Goal: Task Accomplishment & Management: Use online tool/utility

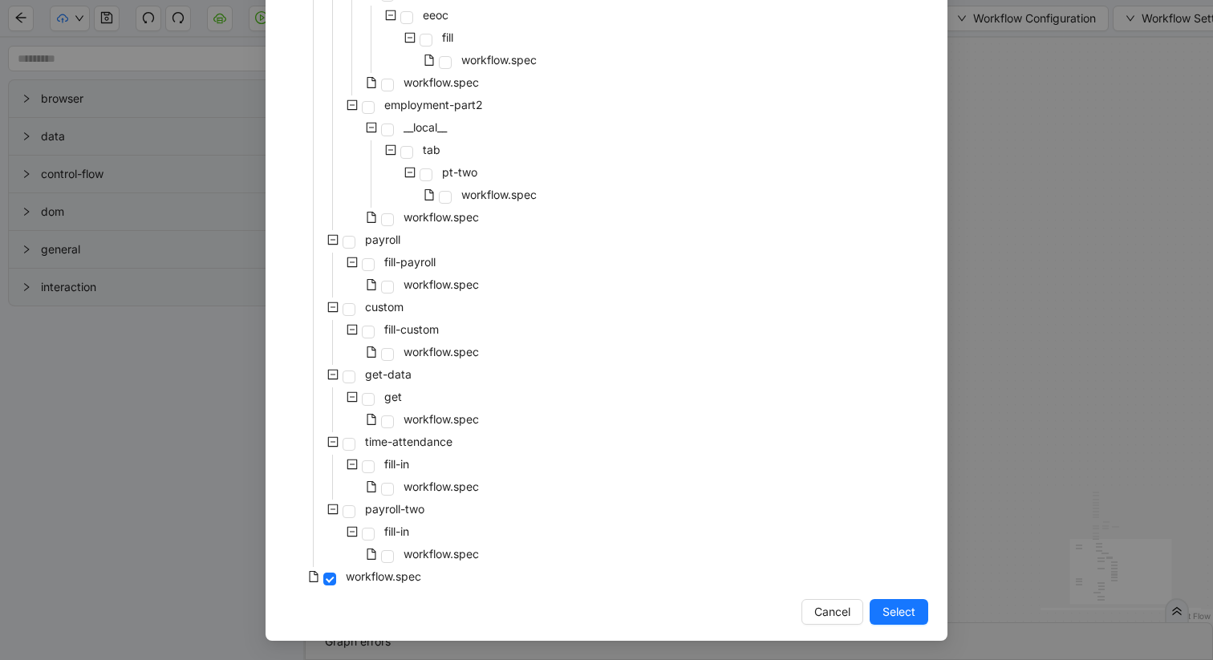
scroll to position [924, 0]
click at [447, 349] on span "workflow.spec" at bounding box center [441, 353] width 75 height 14
click at [902, 611] on span "Select" at bounding box center [899, 613] width 33 height 18
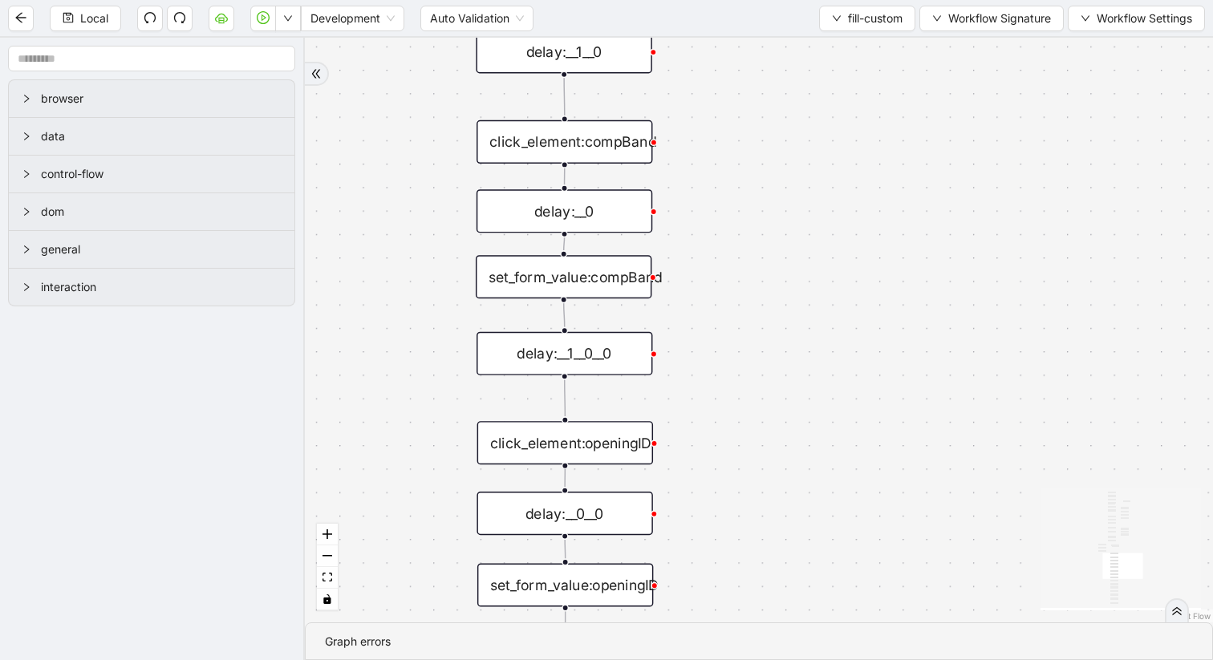
drag, startPoint x: 721, startPoint y: 225, endPoint x: 1050, endPoint y: 365, distance: 358.4
click at [1050, 365] on div "matches fallback onError onError onError trigger delay:__0 delay:__1__0 scroll_…" at bounding box center [759, 330] width 908 height 585
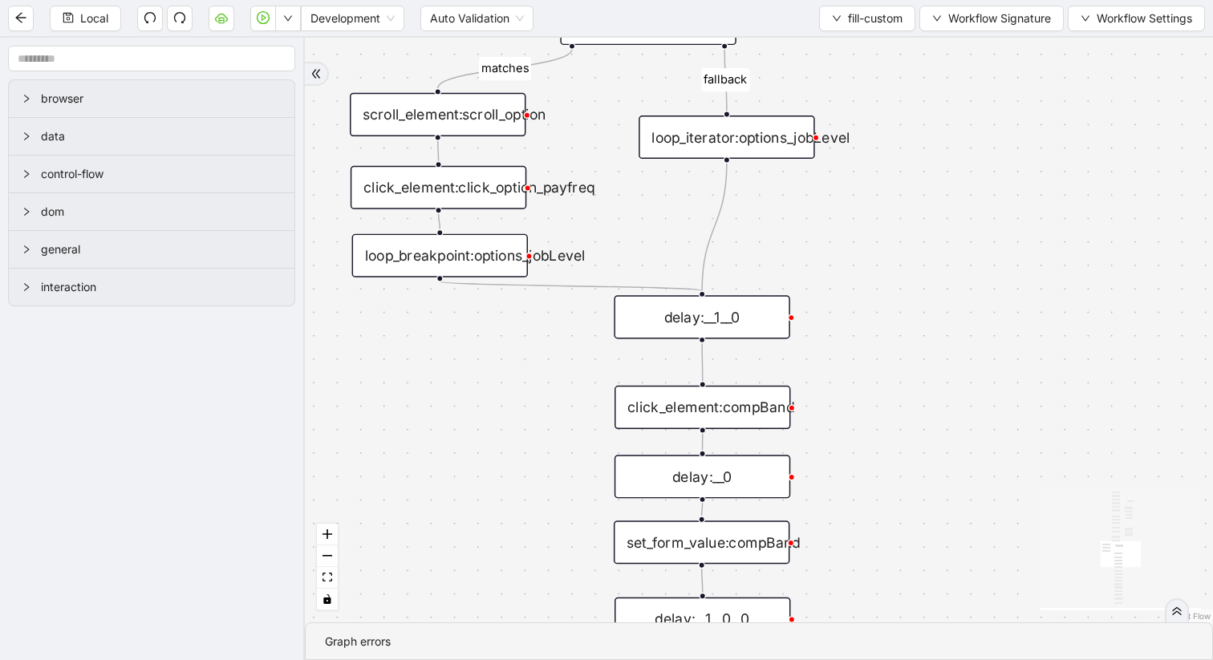
drag, startPoint x: 867, startPoint y: 230, endPoint x: 1001, endPoint y: 489, distance: 291.7
click at [1001, 489] on div "matches fallback onError onError onError trigger delay:__0 delay:__1__0 scroll_…" at bounding box center [759, 330] width 908 height 585
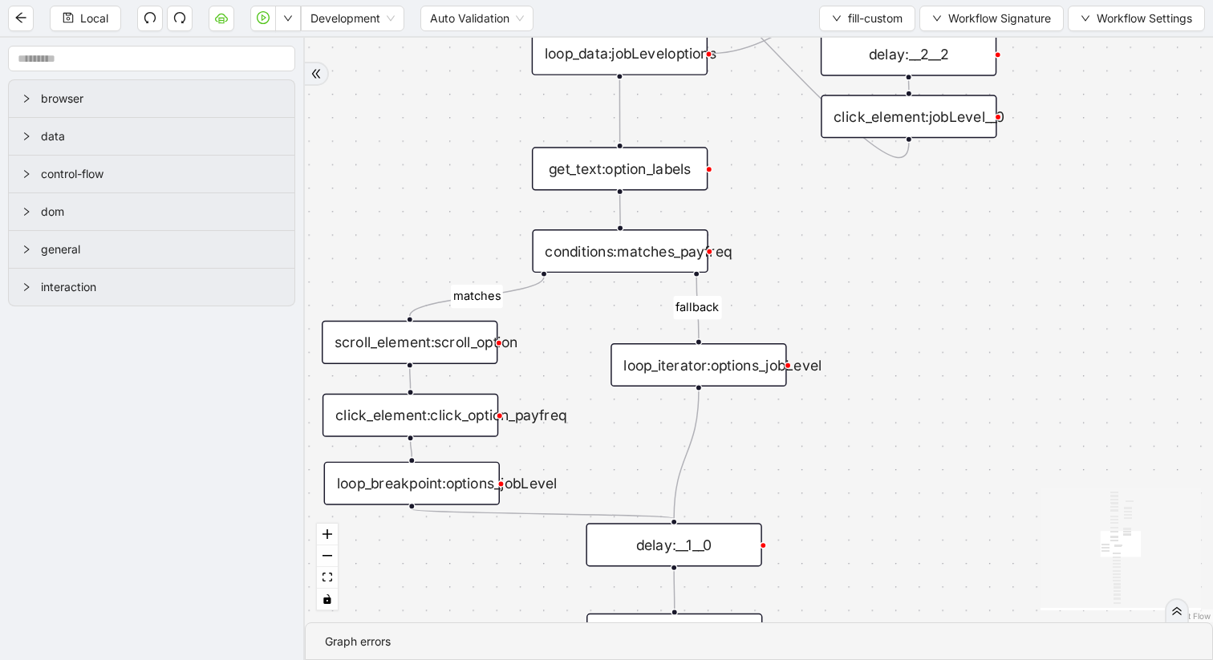
drag, startPoint x: 996, startPoint y: 252, endPoint x: 968, endPoint y: 479, distance: 228.8
click at [968, 479] on div "matches fallback onError onError onError trigger delay:__0 delay:__1__0 scroll_…" at bounding box center [759, 330] width 908 height 585
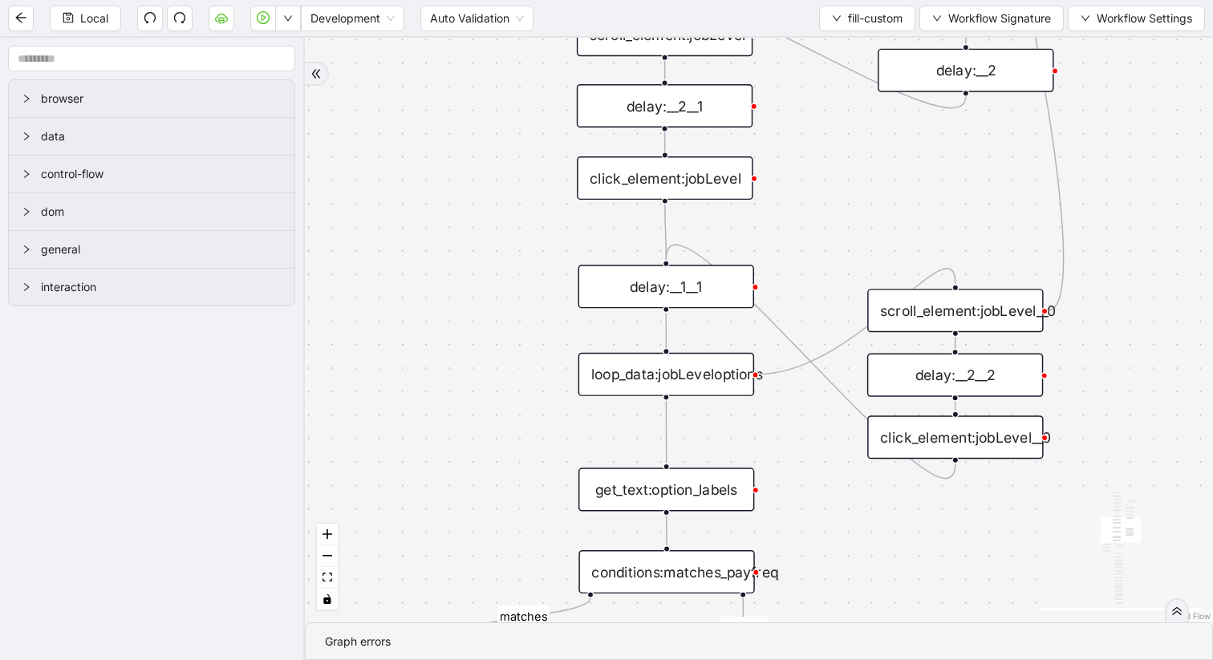
drag, startPoint x: 919, startPoint y: 239, endPoint x: 965, endPoint y: 558, distance: 321.9
click at [965, 558] on div "matches fallback onError onError onError trigger delay:__0 delay:__1__0 scroll_…" at bounding box center [759, 330] width 908 height 585
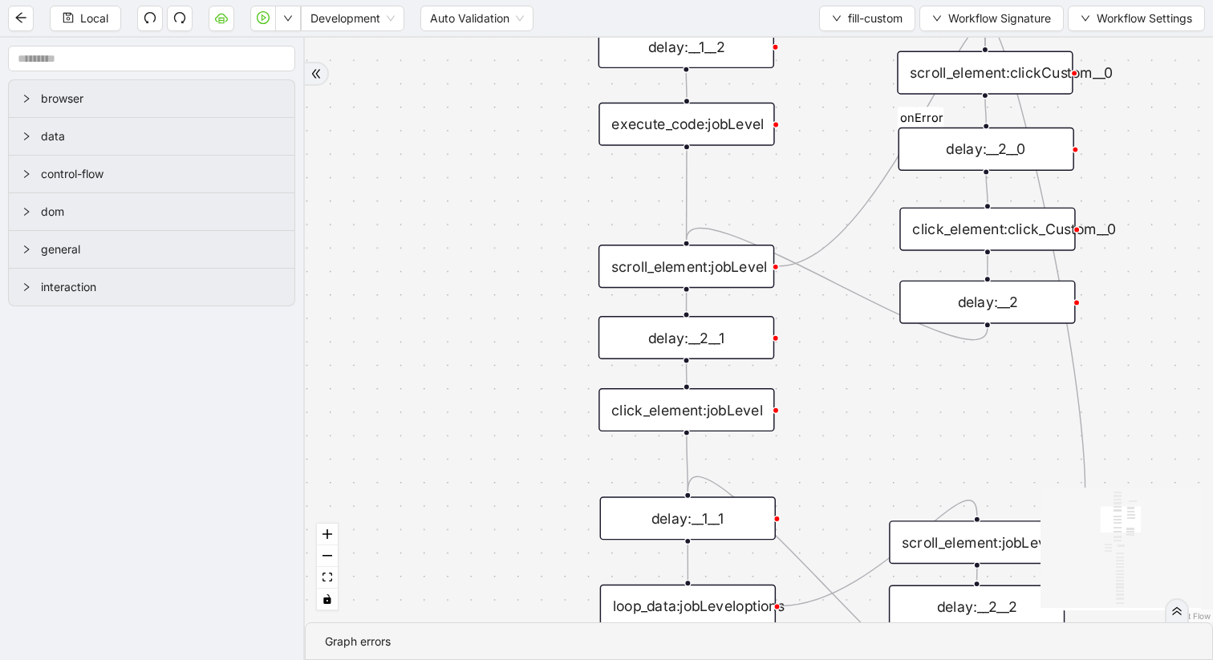
drag, startPoint x: 902, startPoint y: 172, endPoint x: 924, endPoint y: 405, distance: 234.5
click at [924, 405] on div "matches fallback onError onError onError trigger delay:__0 delay:__1__0 scroll_…" at bounding box center [759, 330] width 908 height 585
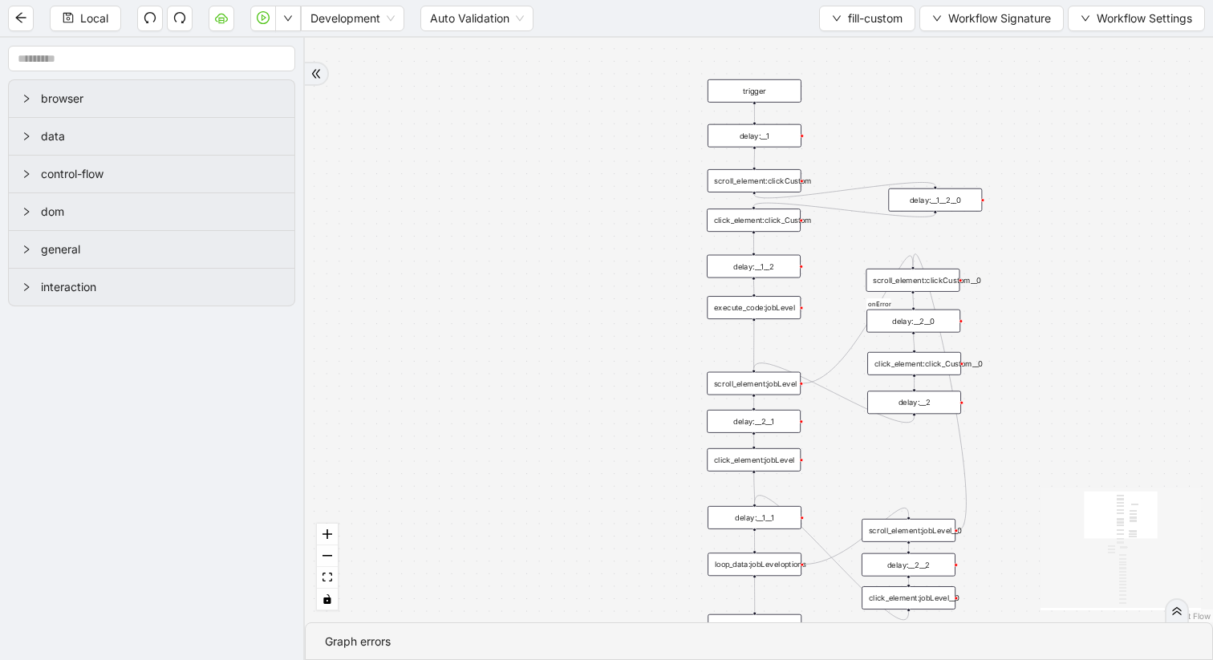
click at [745, 140] on div "delay:__1" at bounding box center [755, 135] width 94 height 23
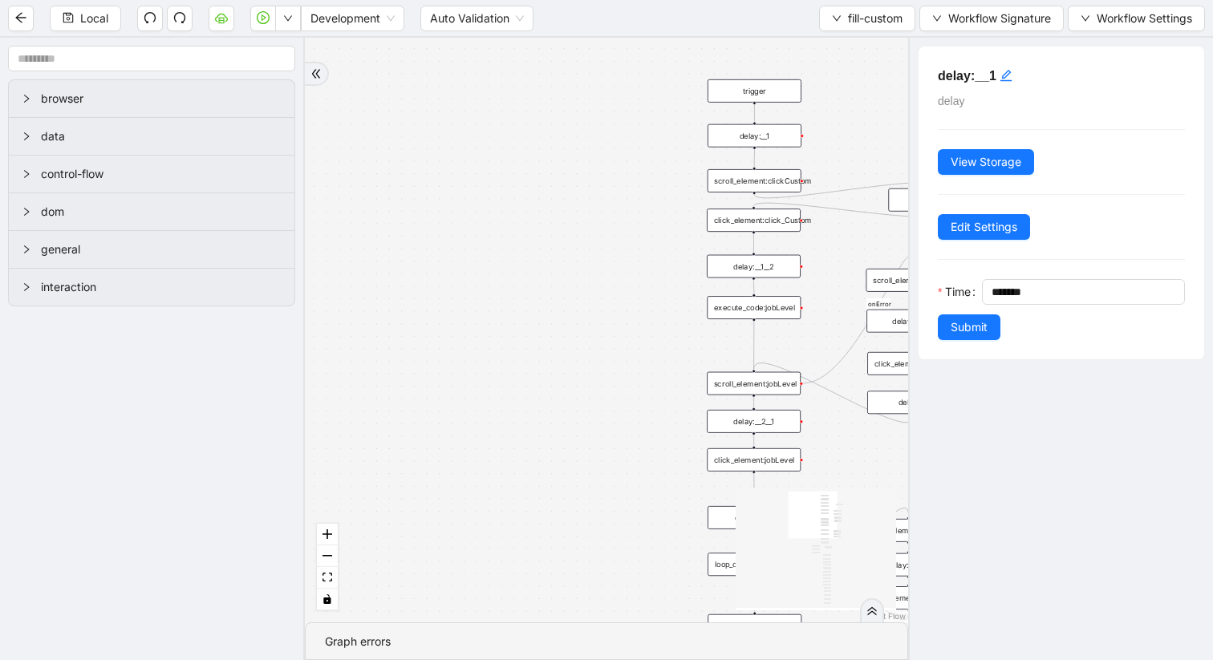
click at [749, 188] on div "scroll_element:clickCustom" at bounding box center [755, 180] width 94 height 23
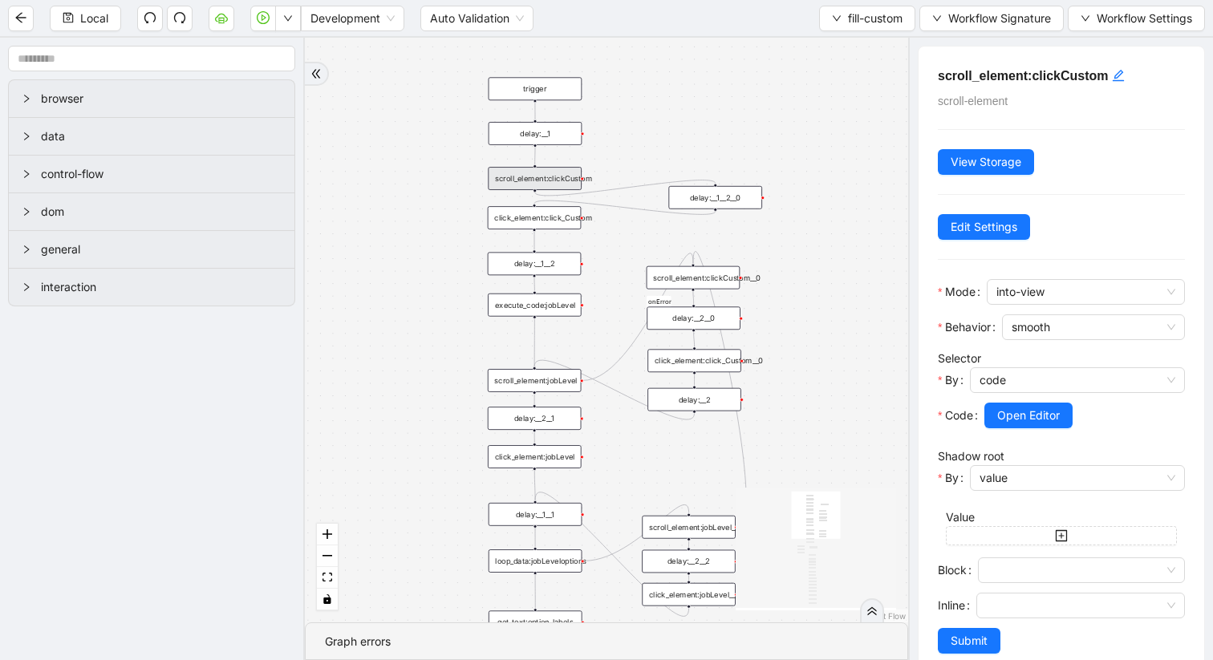
drag, startPoint x: 680, startPoint y: 278, endPoint x: 464, endPoint y: 278, distance: 216.6
click at [464, 278] on div "matches fallback onError onError onError trigger delay:__0 delay:__1__0 scroll_…" at bounding box center [606, 330] width 603 height 585
click at [553, 181] on div "scroll_element:clickCustom" at bounding box center [537, 180] width 94 height 23
click at [552, 225] on div "click_element:click_Custom" at bounding box center [537, 220] width 94 height 23
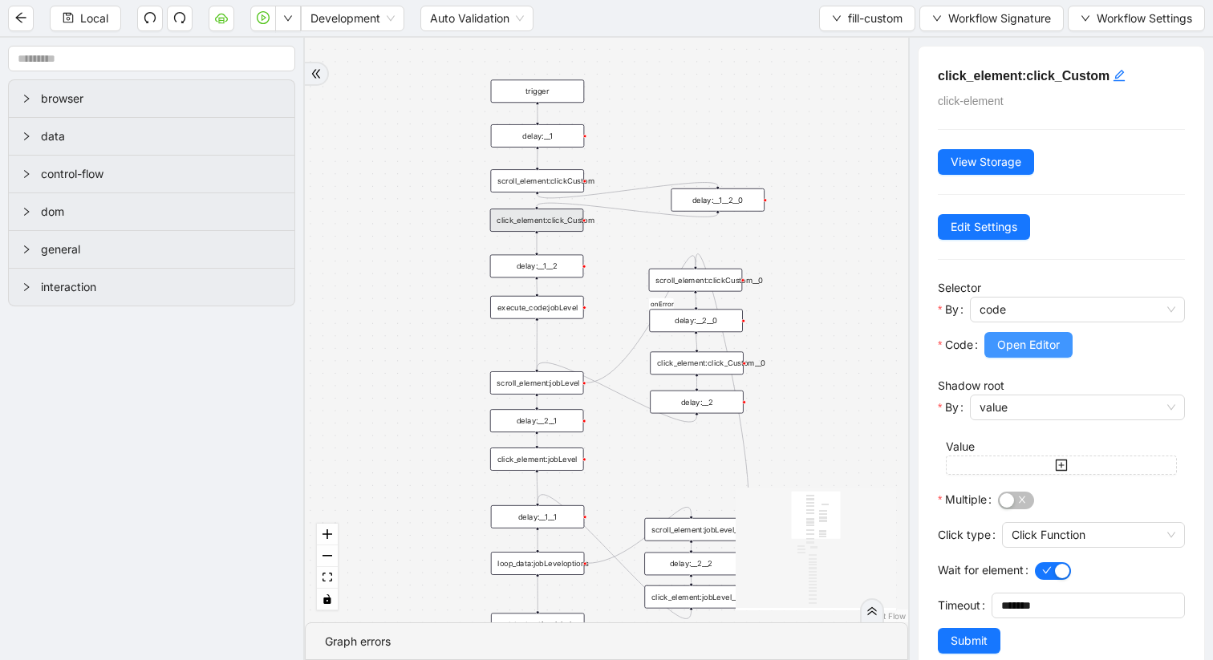
click at [1017, 343] on span "Open Editor" at bounding box center [1028, 345] width 63 height 18
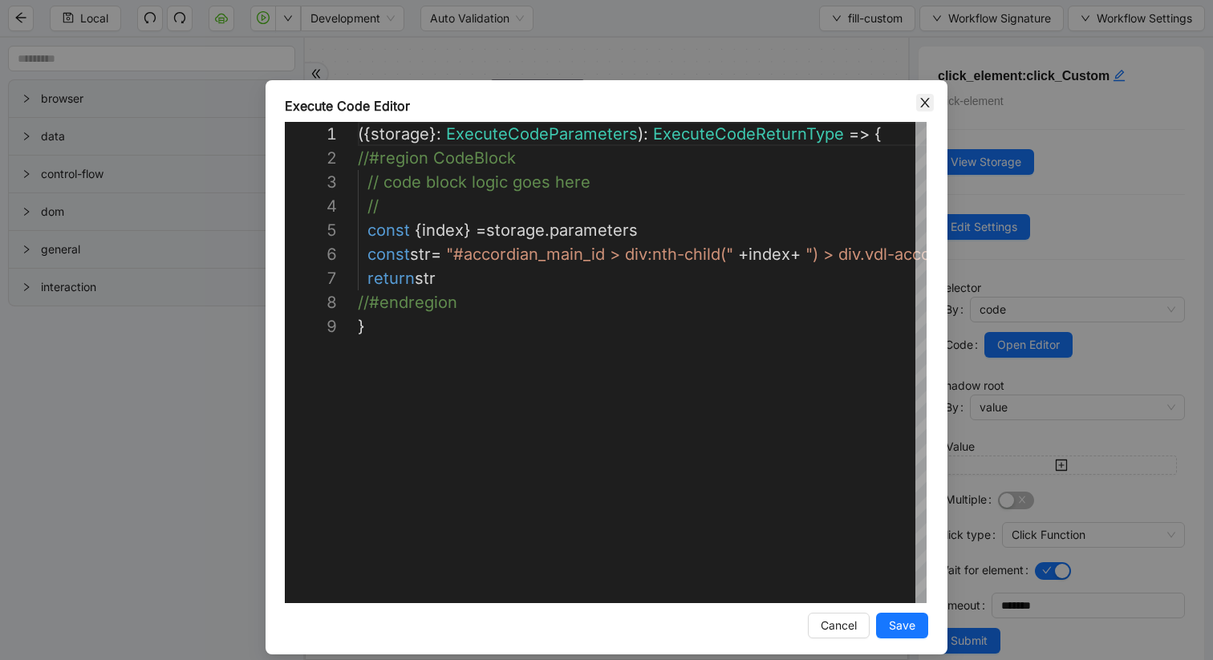
click at [928, 105] on icon "close" at bounding box center [924, 103] width 9 height 10
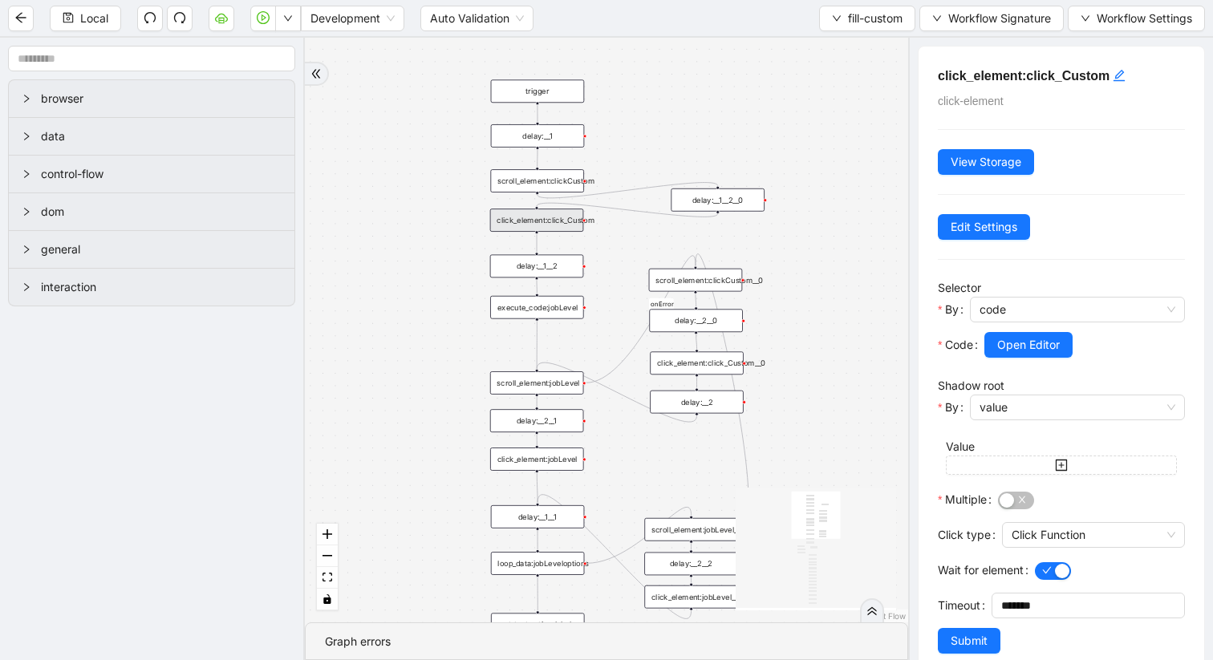
click at [559, 183] on div "scroll_element:clickCustom" at bounding box center [537, 180] width 94 height 23
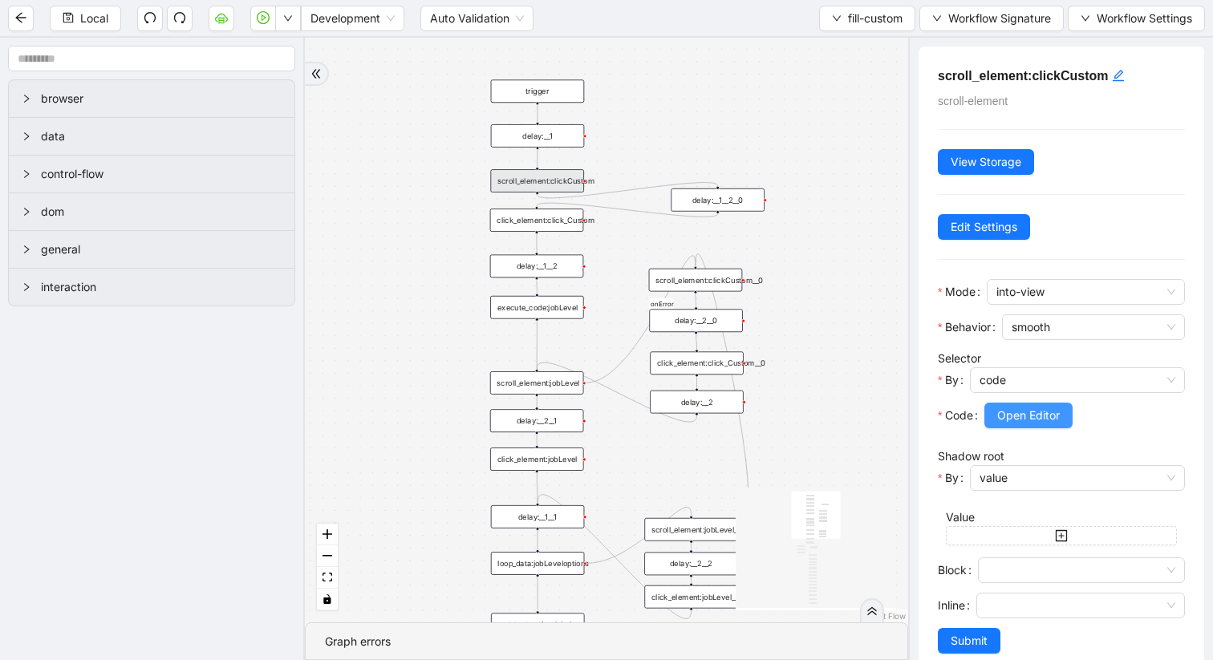
click at [1047, 417] on span "Open Editor" at bounding box center [1028, 416] width 63 height 18
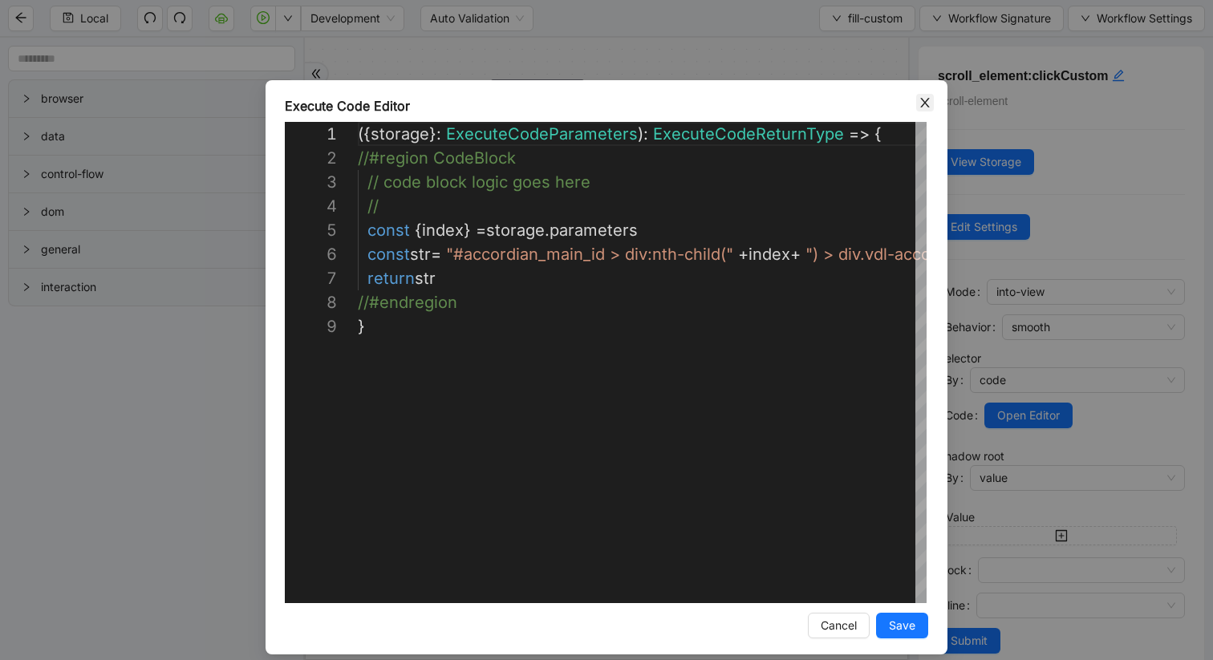
click at [927, 107] on icon "close" at bounding box center [925, 102] width 13 height 13
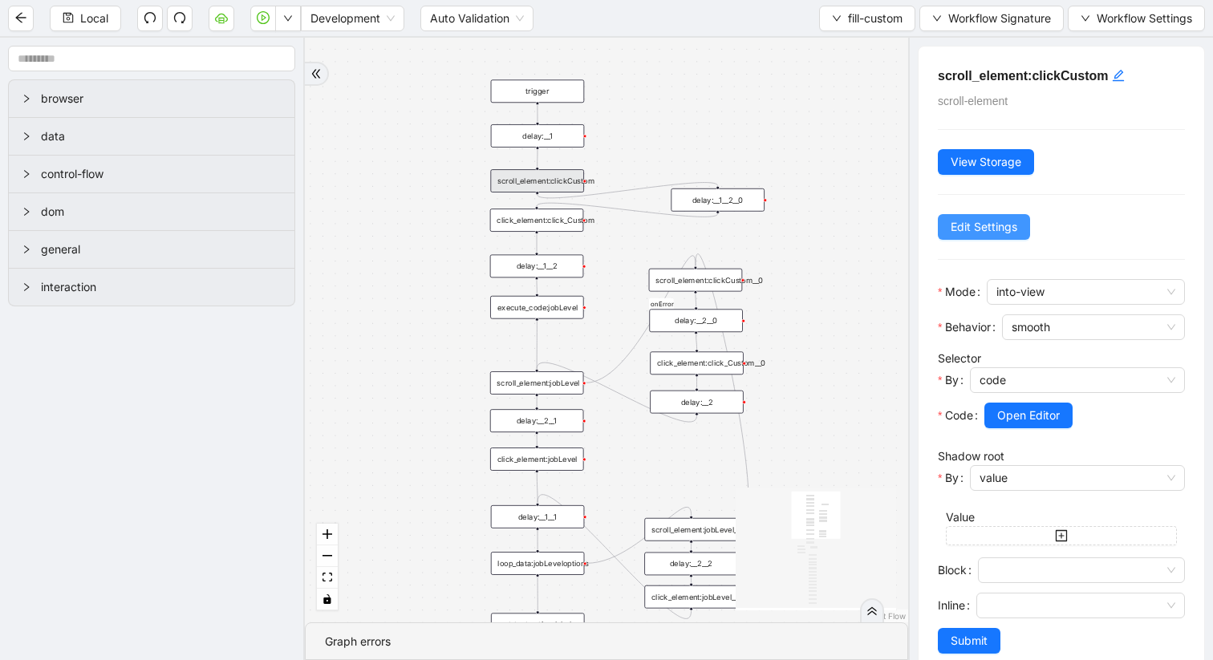
click at [1002, 221] on span "Edit Settings" at bounding box center [984, 227] width 67 height 18
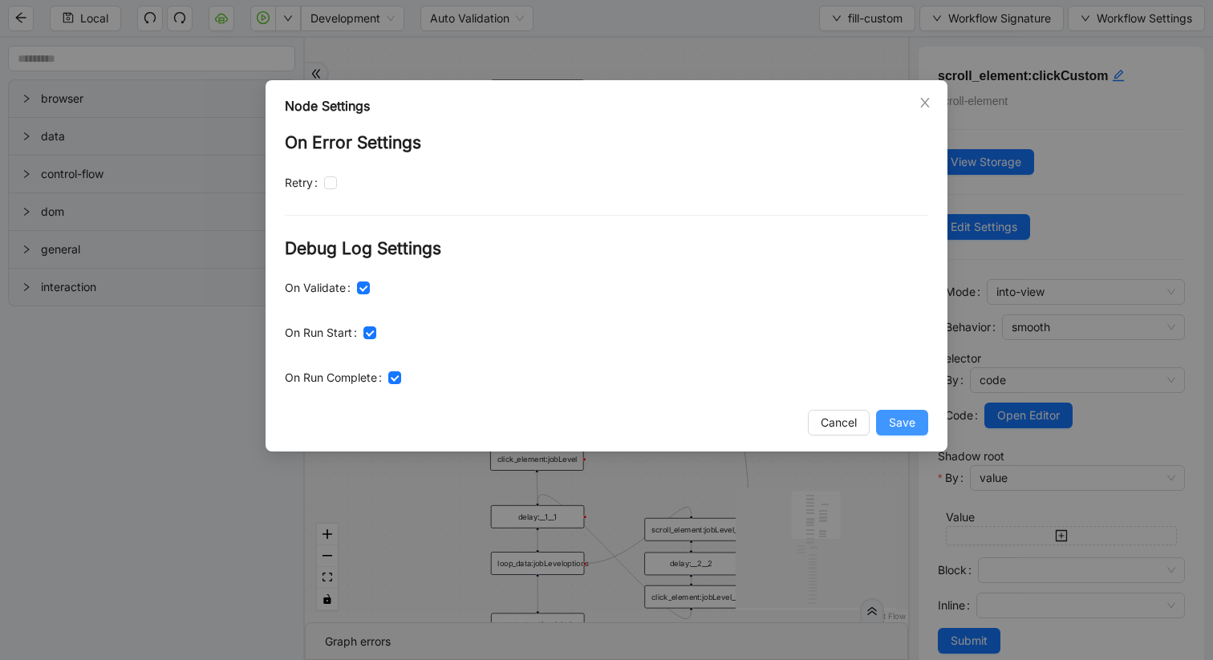
click at [899, 427] on span "Save" at bounding box center [902, 423] width 26 height 18
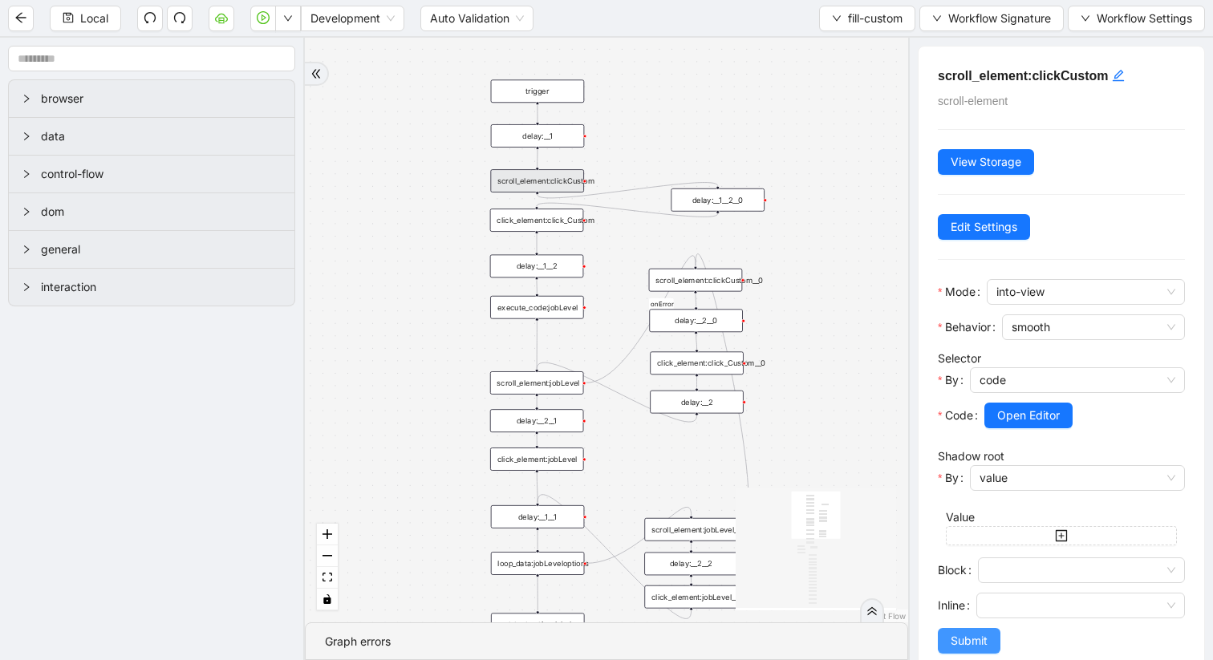
click at [974, 644] on span "Submit" at bounding box center [969, 641] width 37 height 18
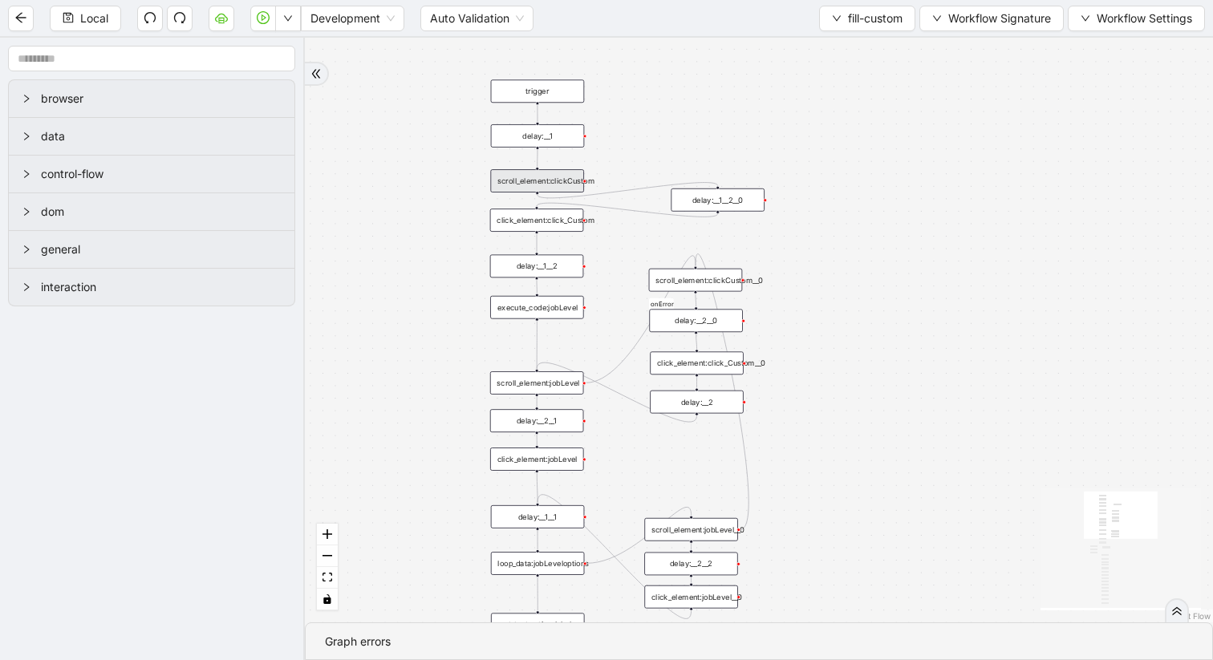
click at [553, 185] on div "scroll_element:clickCustom" at bounding box center [537, 180] width 94 height 23
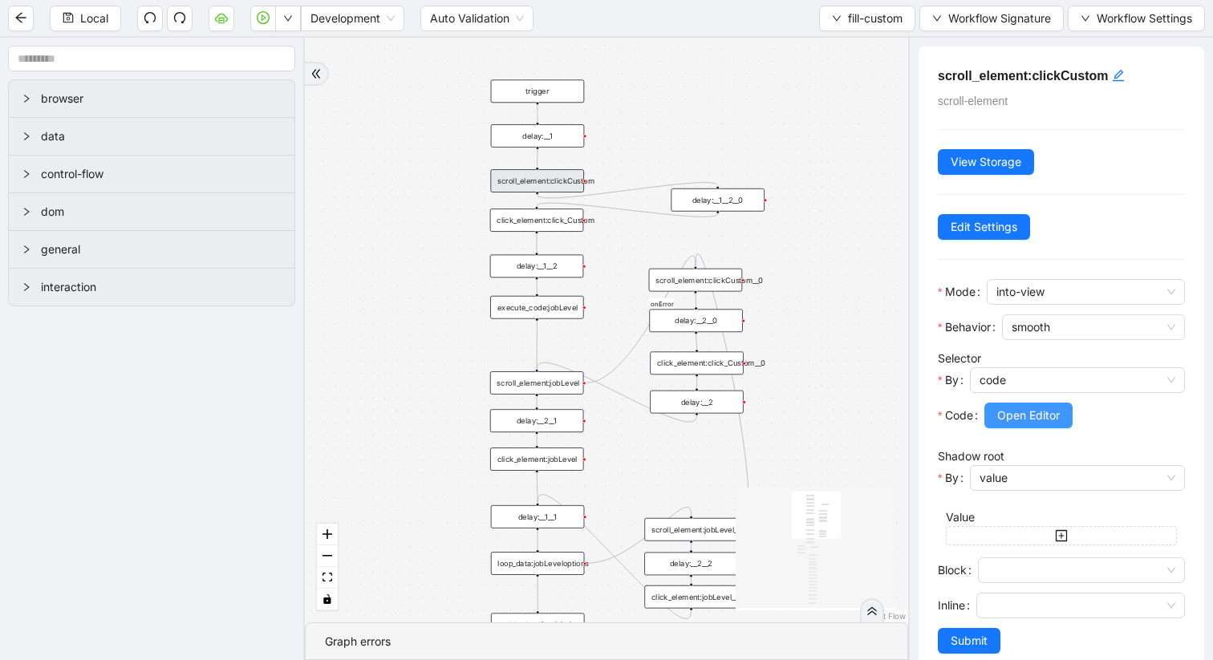
click at [1045, 414] on span "Open Editor" at bounding box center [1028, 416] width 63 height 18
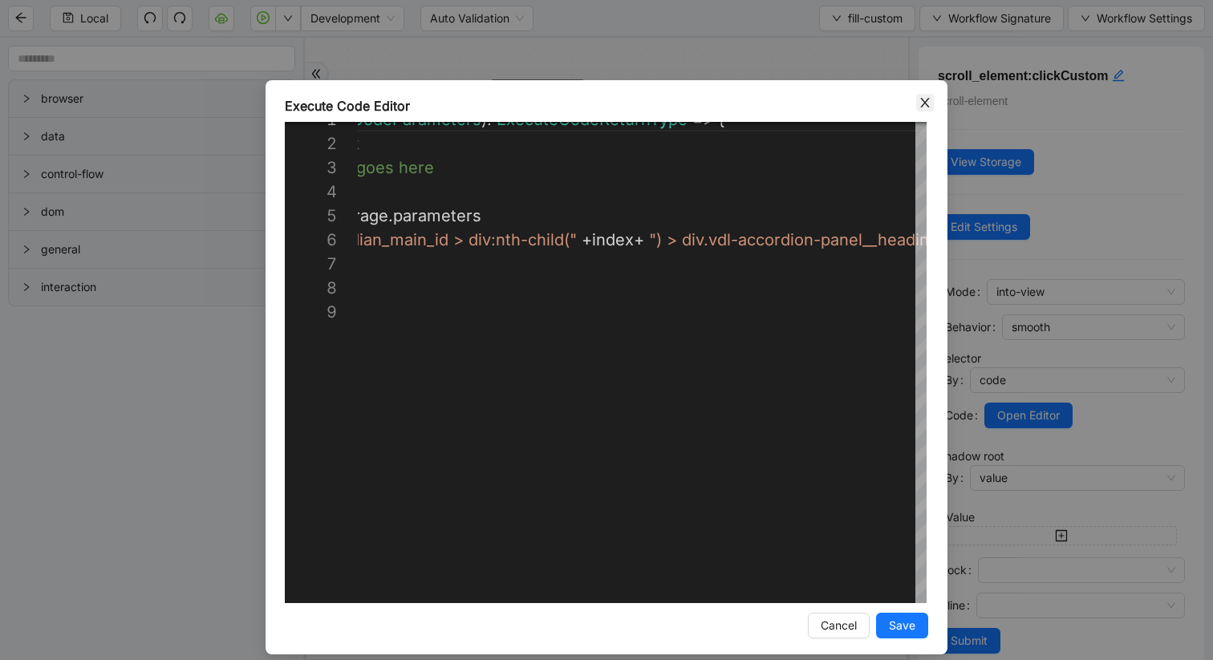
click at [923, 99] on icon "close" at bounding box center [924, 103] width 9 height 10
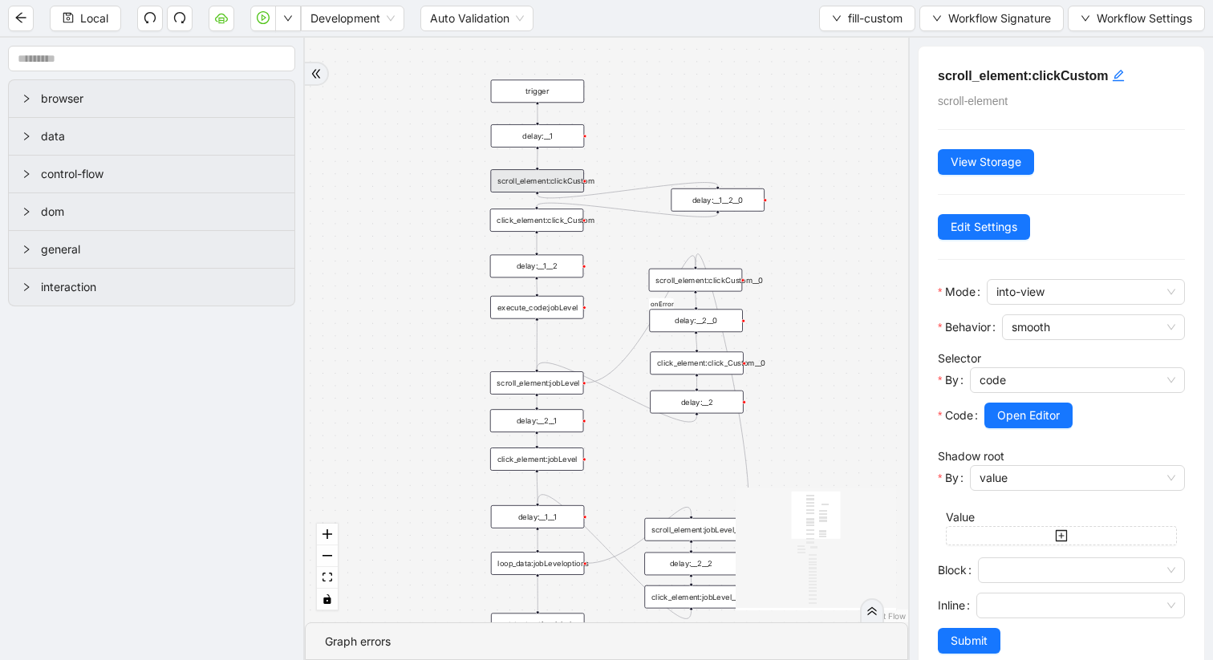
scroll to position [29, 0]
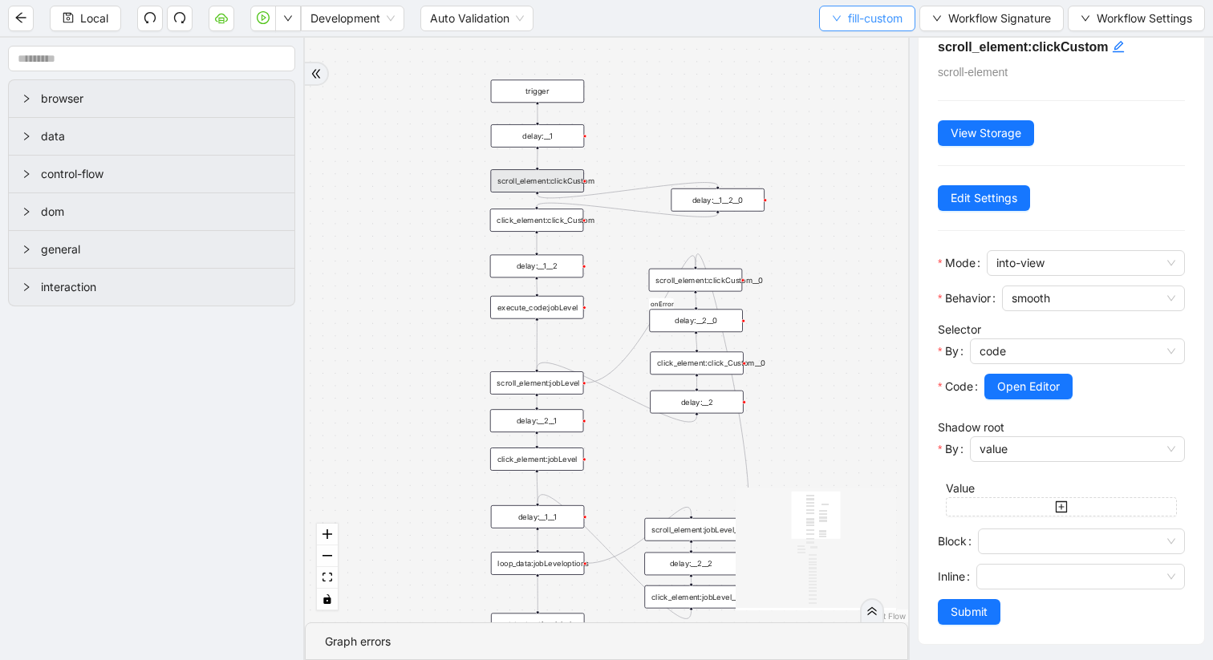
click at [840, 22] on button "fill-custom" at bounding box center [867, 19] width 96 height 26
click at [841, 55] on span "Select" at bounding box center [862, 50] width 73 height 18
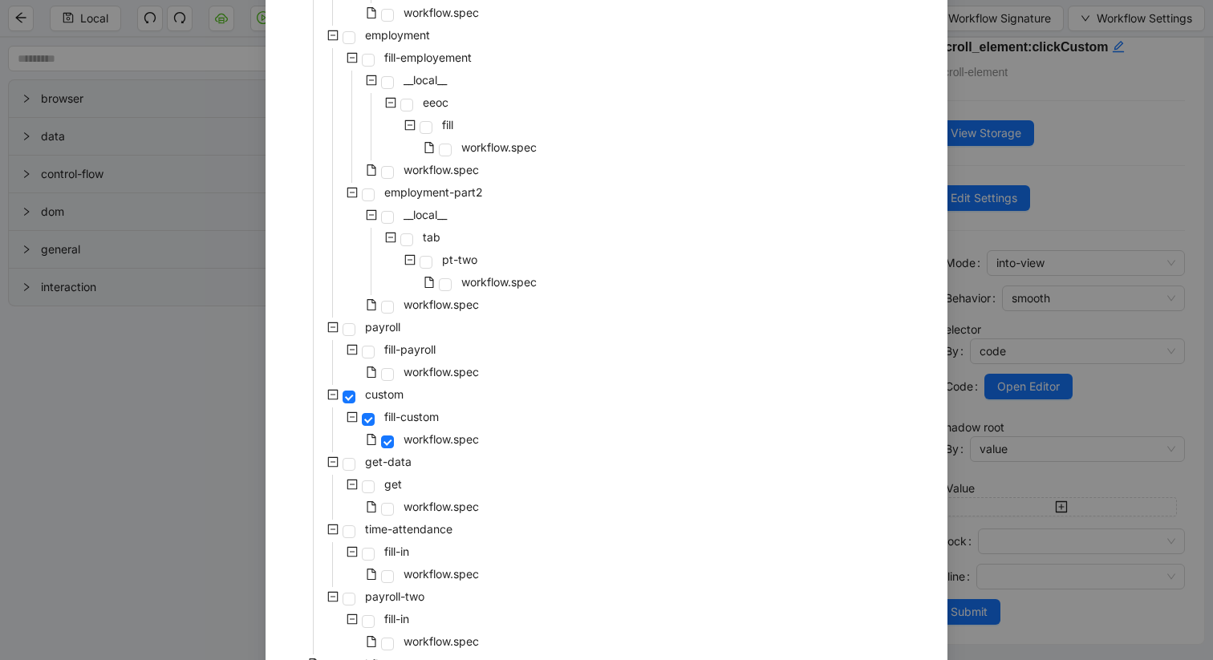
scroll to position [925, 0]
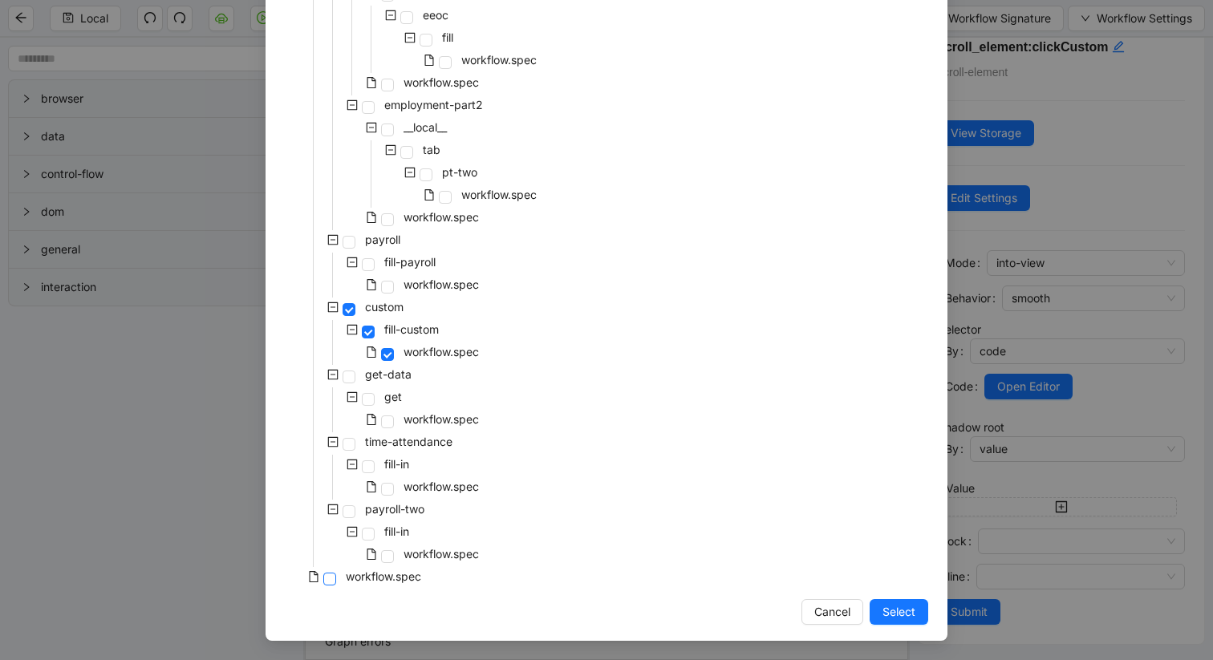
click at [331, 578] on span at bounding box center [329, 579] width 13 height 13
click at [924, 620] on button "Select" at bounding box center [899, 612] width 59 height 26
drag, startPoint x: 898, startPoint y: 618, endPoint x: 880, endPoint y: 424, distance: 194.2
click at [898, 618] on link "React Flow" at bounding box center [885, 616] width 42 height 10
click at [901, 611] on link "React Flow" at bounding box center [885, 616] width 42 height 10
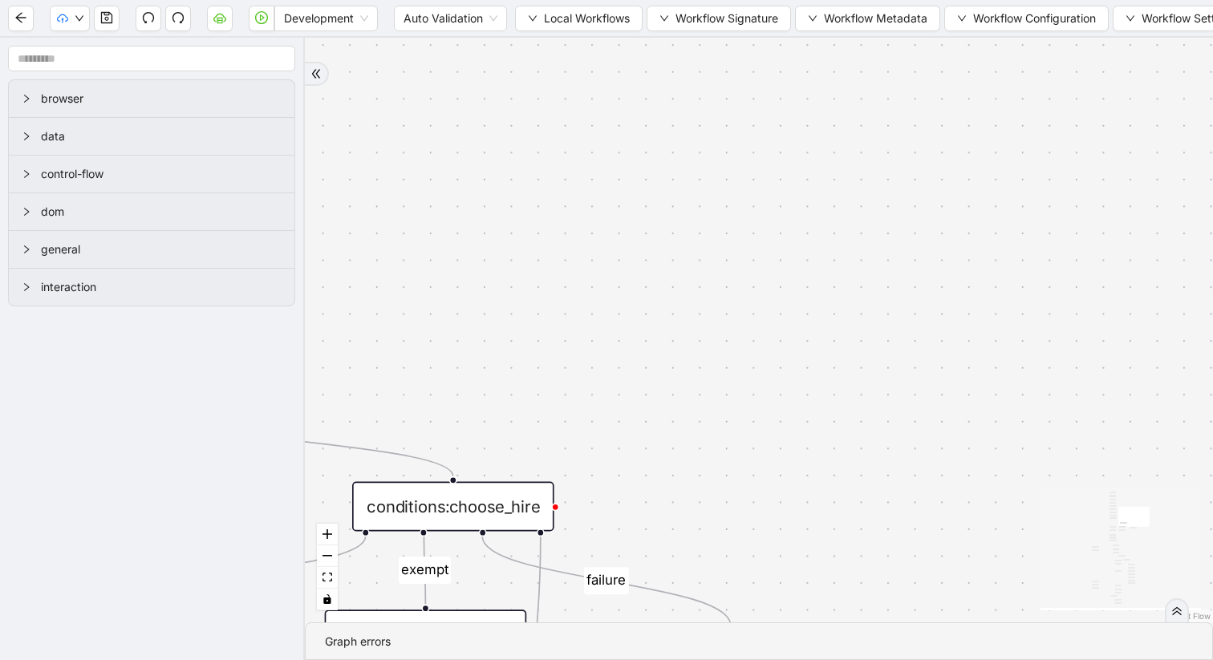
scroll to position [0, 0]
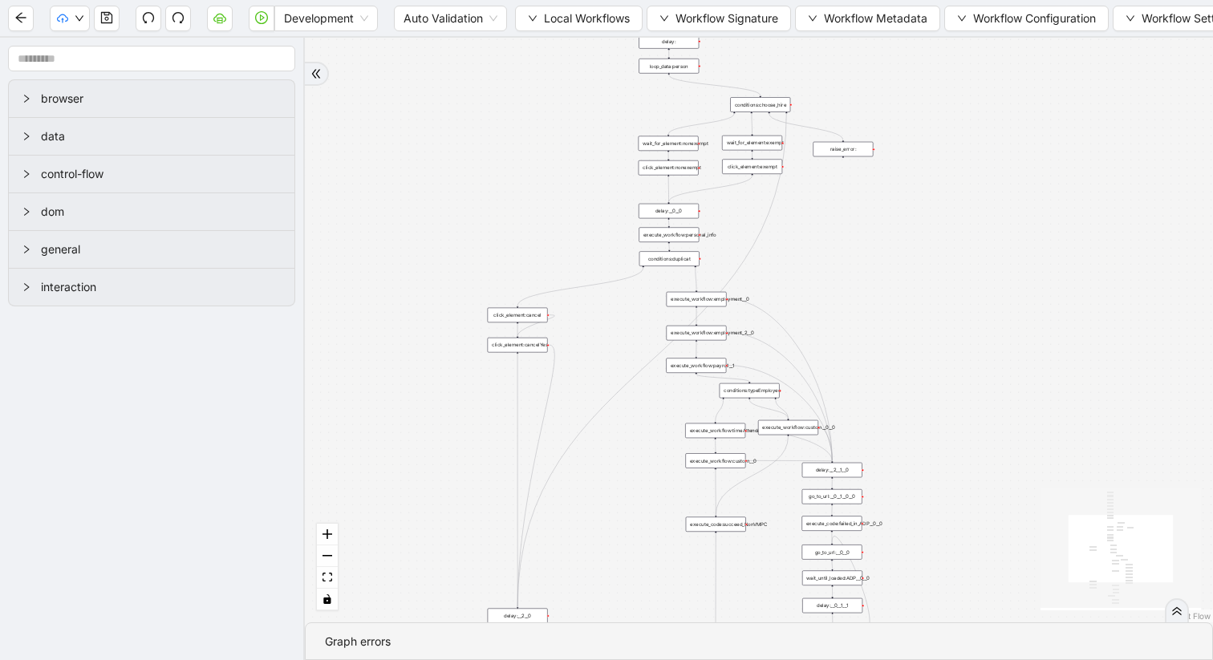
drag, startPoint x: 685, startPoint y: 206, endPoint x: 454, endPoint y: 365, distance: 280.4
click at [454, 365] on div "trigger click_element:clickGoToHire delay: execute_workflow:personal_info delay…" at bounding box center [759, 330] width 908 height 585
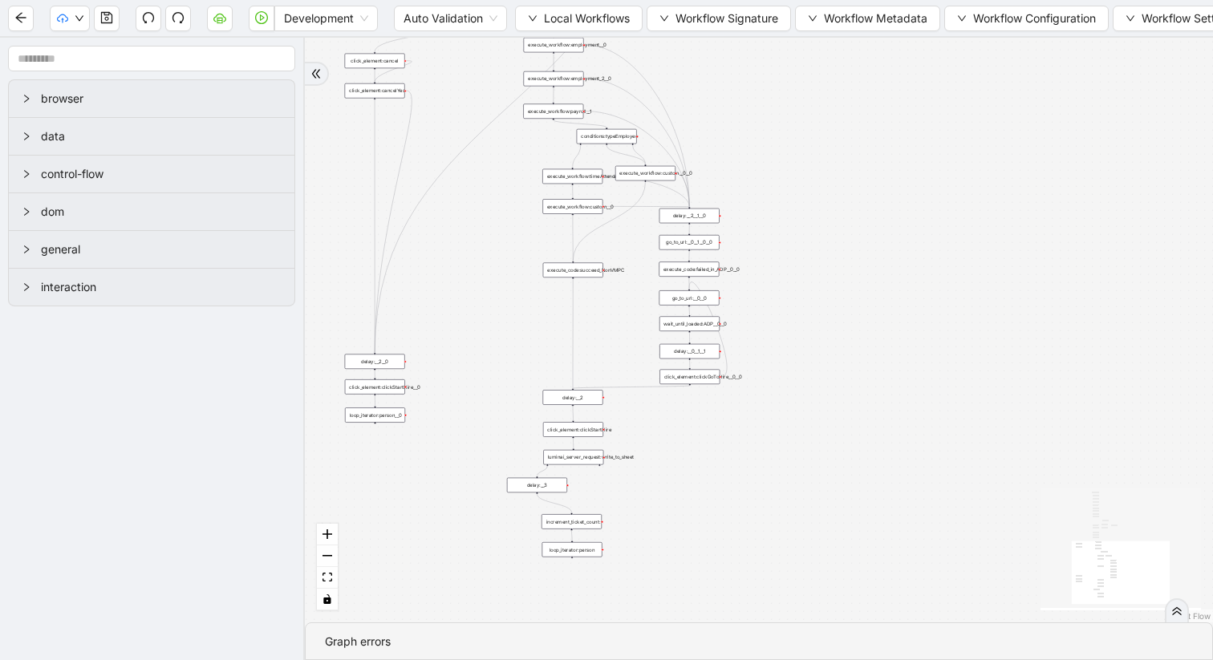
drag, startPoint x: 947, startPoint y: 221, endPoint x: 810, endPoint y: -71, distance: 323.1
click at [810, 0] on html "Development Auto Validation Local Workflows Workflow Signature Workflow Metadat…" at bounding box center [606, 330] width 1213 height 660
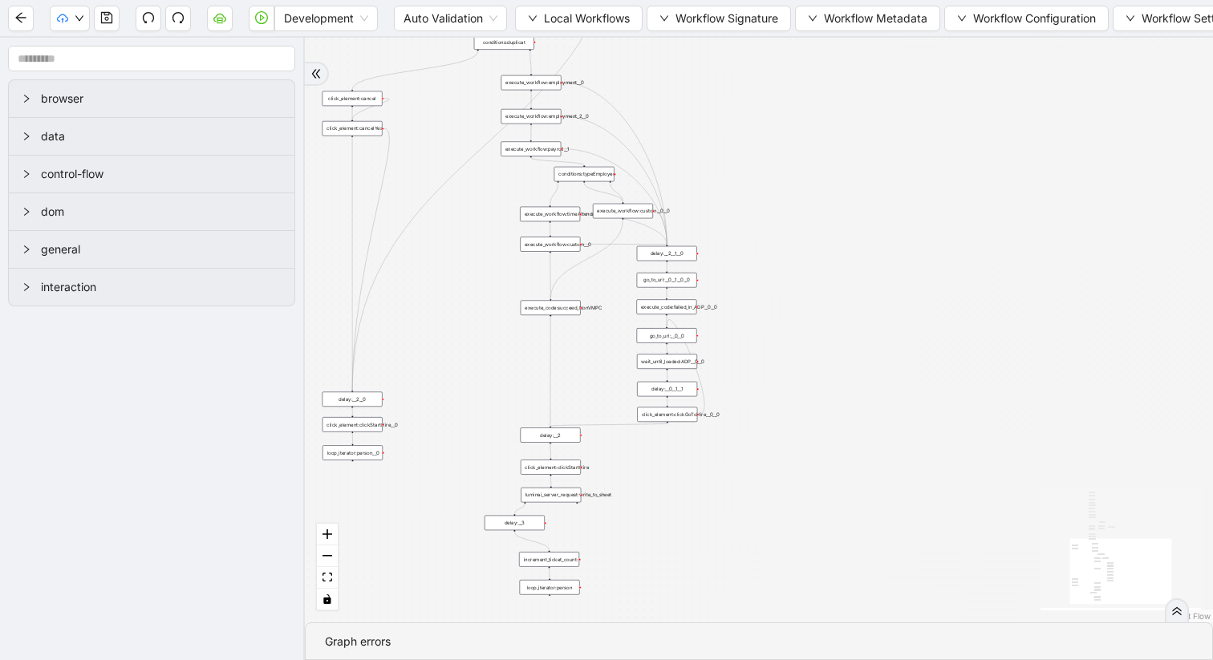
drag, startPoint x: 899, startPoint y: 262, endPoint x: 870, endPoint y: 338, distance: 81.5
click at [870, 338] on div "trigger click_element:clickGoToHire delay: execute_workflow:personal_info delay…" at bounding box center [759, 330] width 908 height 585
click at [627, 216] on div "execute_workflow:custom__0__0" at bounding box center [623, 211] width 60 height 15
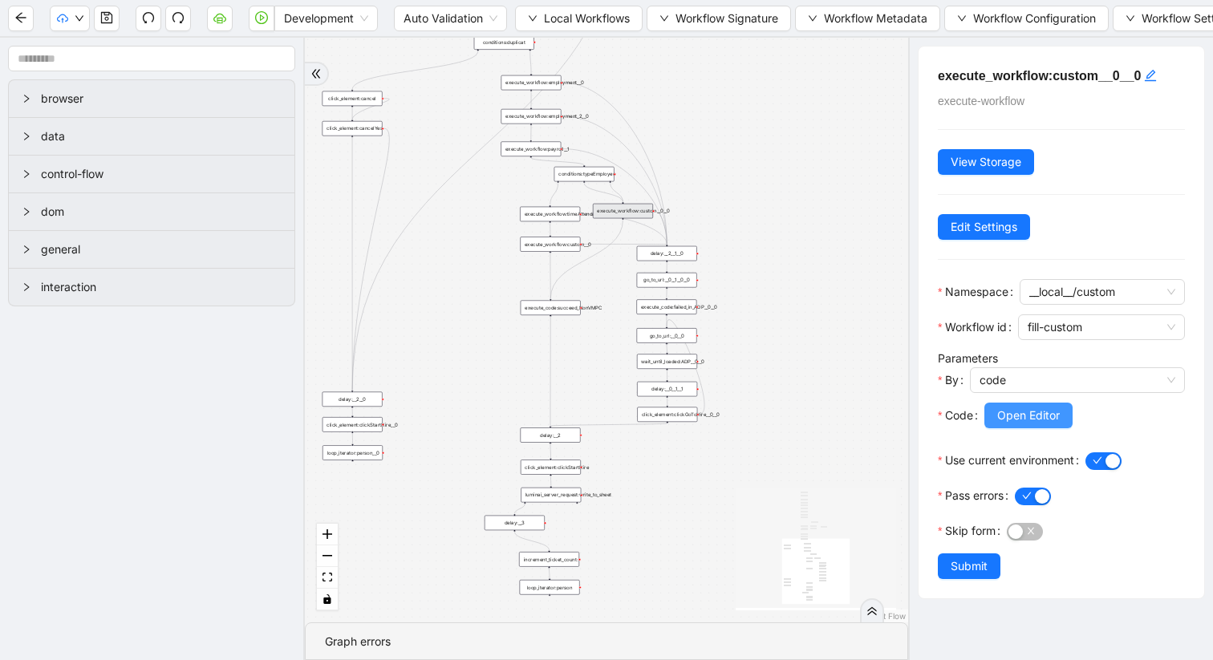
click at [1021, 419] on span "Open Editor" at bounding box center [1028, 416] width 63 height 18
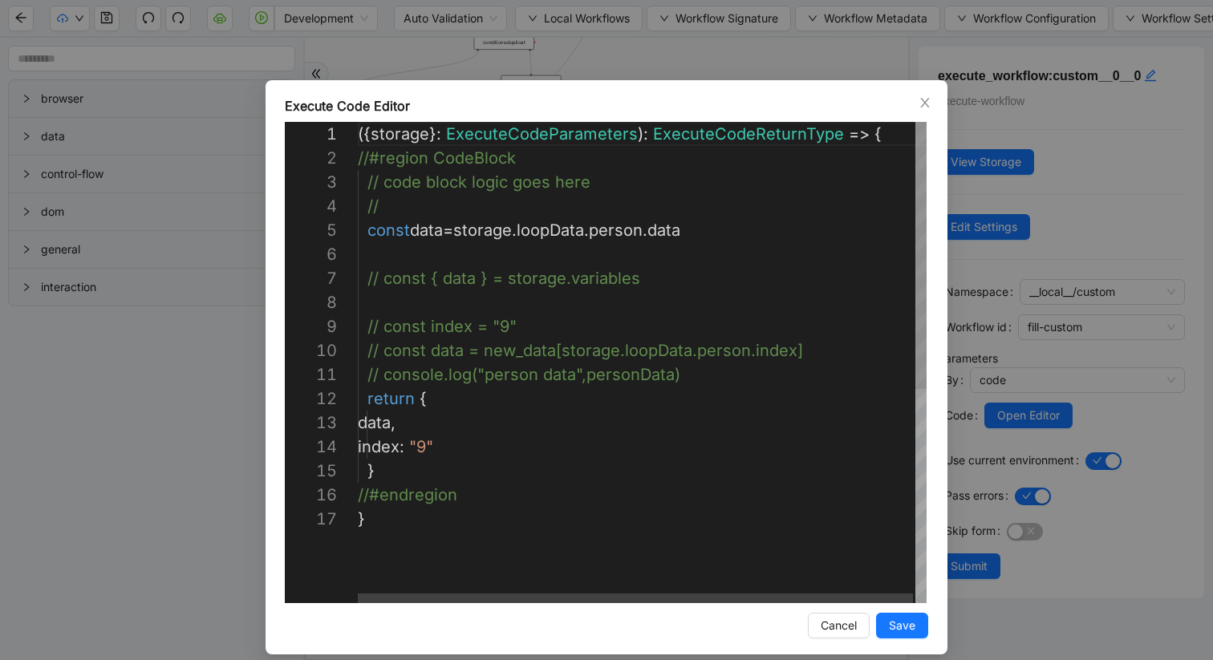
scroll to position [72, 86]
click at [440, 449] on div "({ storage }: ExecuteCodeParameters ): ExecuteCodeReturnType => { //#region Cod…" at bounding box center [643, 555] width 571 height 867
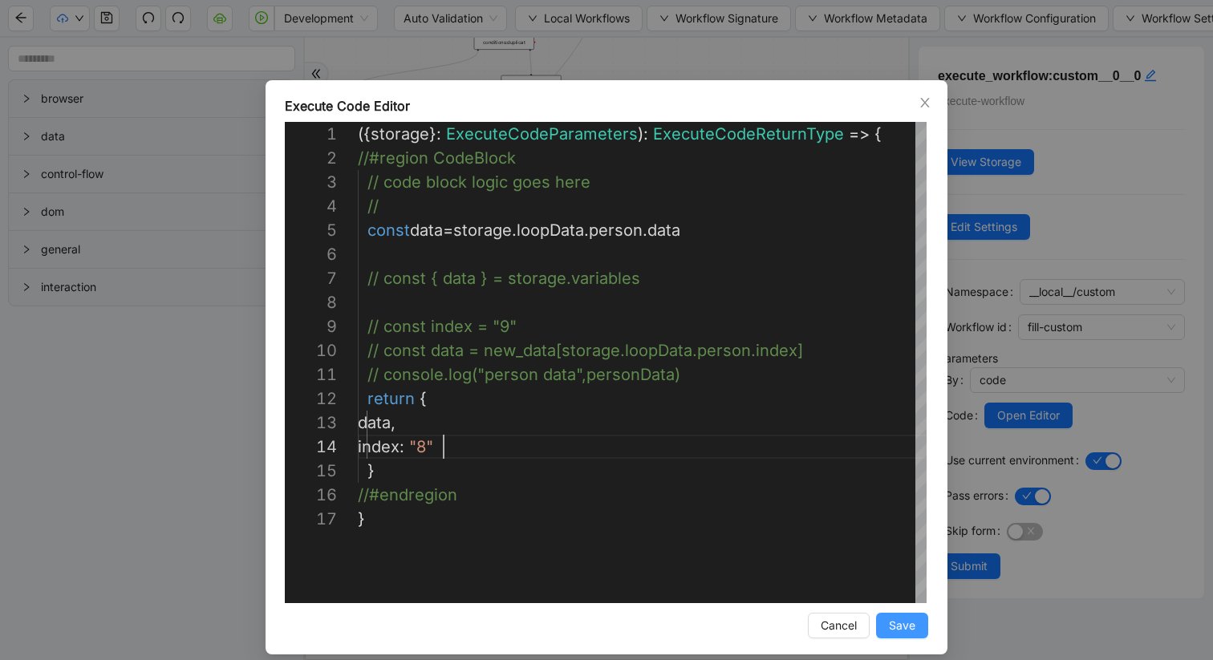
type textarea "**********"
click at [887, 624] on button "Save" at bounding box center [902, 626] width 52 height 26
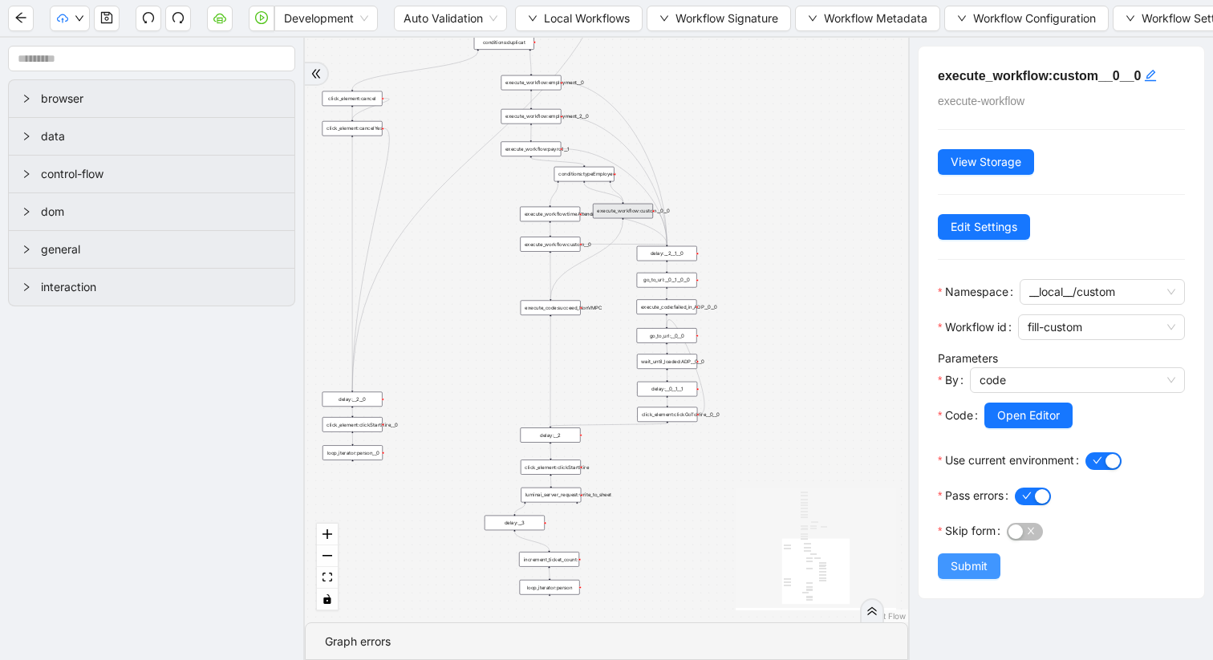
click at [973, 562] on span "Submit" at bounding box center [969, 567] width 37 height 18
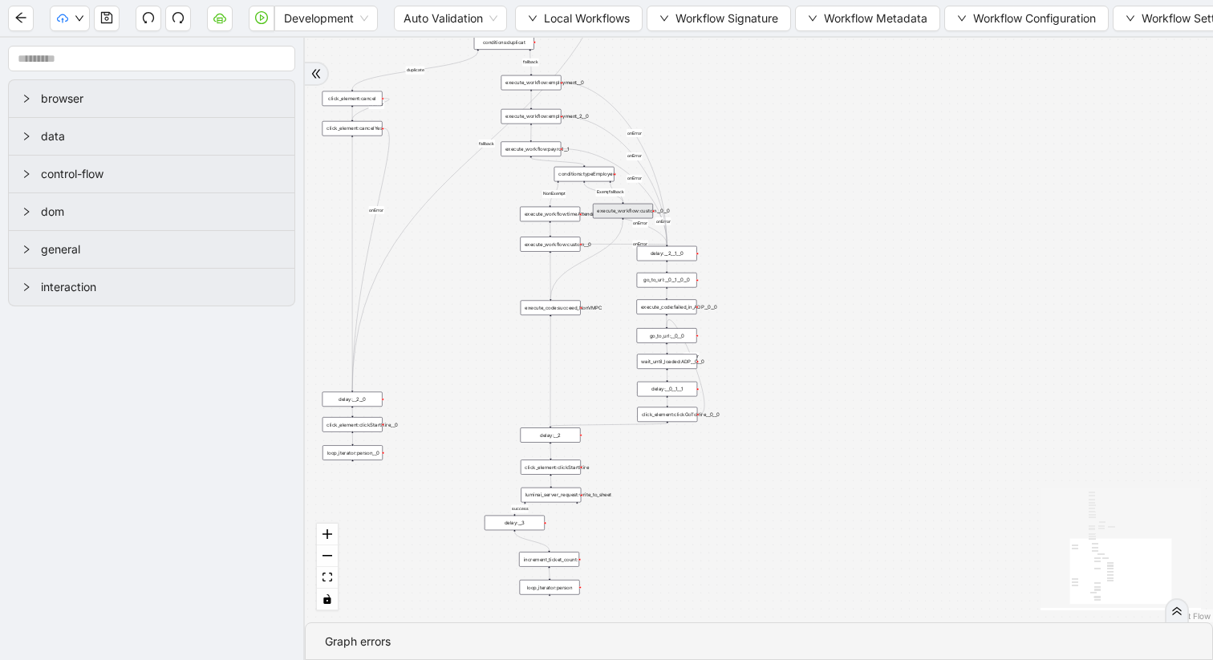
click at [562, 252] on div "duplicate success fallback nonexempt exempt failure fallback NonExempt Exempt f…" at bounding box center [759, 330] width 908 height 585
click at [558, 247] on div "execute_workflow:custom__0" at bounding box center [550, 244] width 60 height 15
click at [545, 246] on div "execute_workflow:custom__0" at bounding box center [550, 244] width 60 height 15
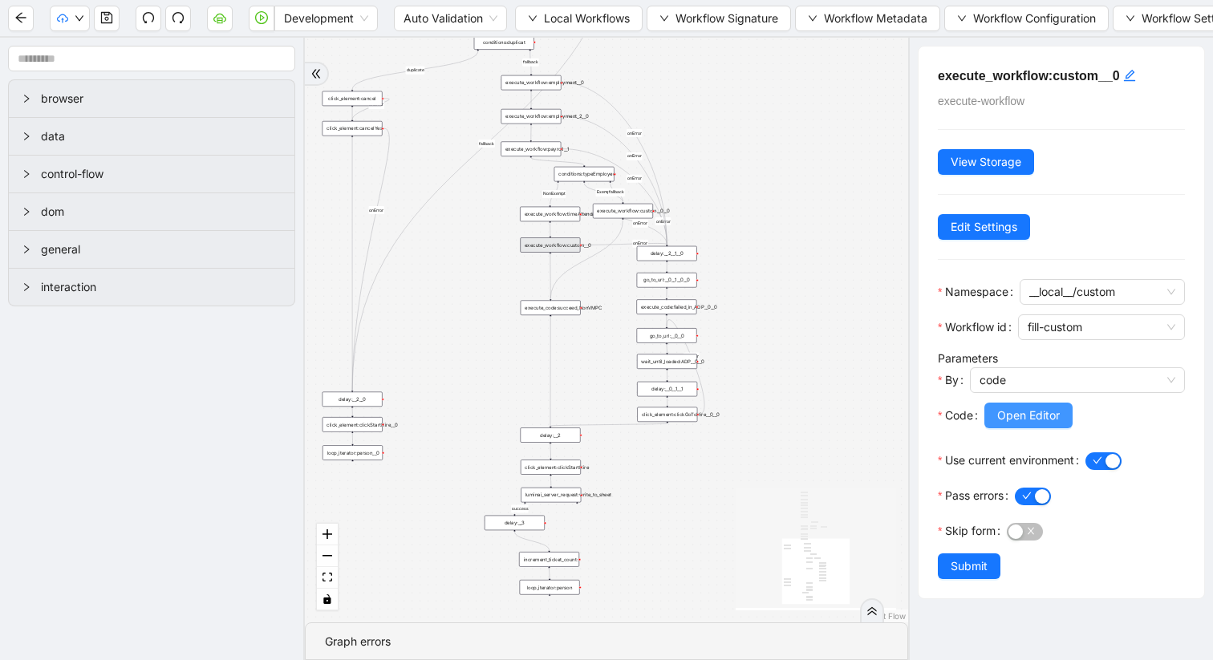
click at [1037, 409] on span "Open Editor" at bounding box center [1028, 416] width 63 height 18
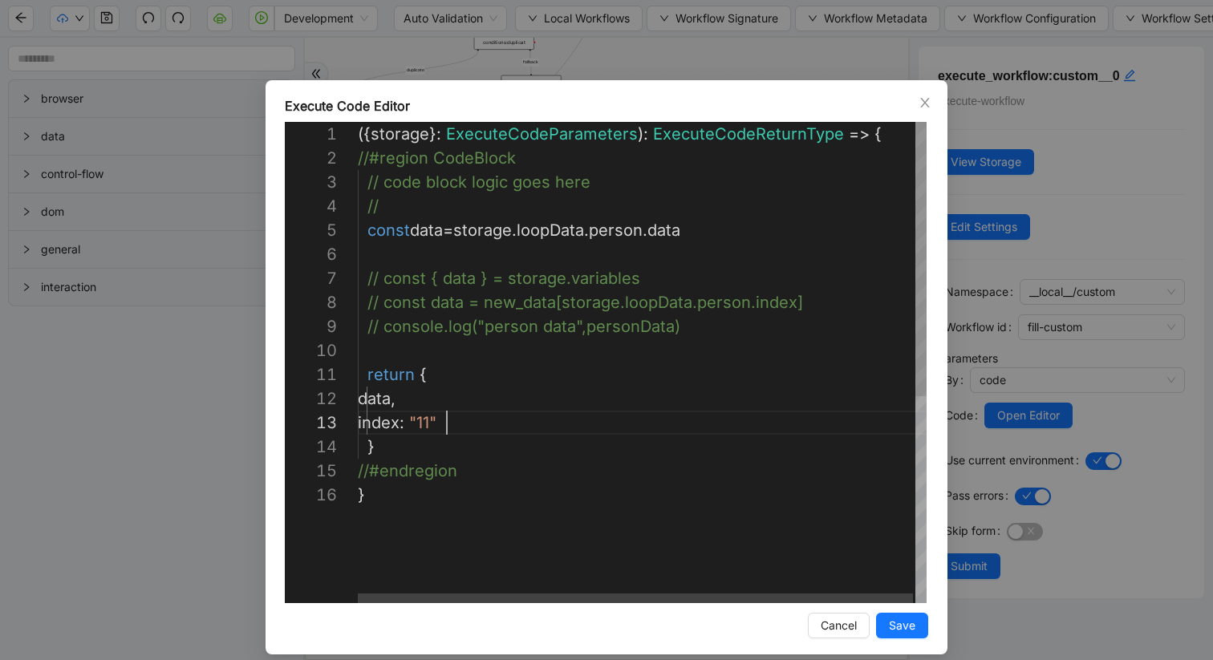
scroll to position [48, 89]
click at [446, 421] on div "({ storage }: ExecuteCodeParameters ): ExecuteCodeReturnType => { //#region Cod…" at bounding box center [643, 543] width 571 height 842
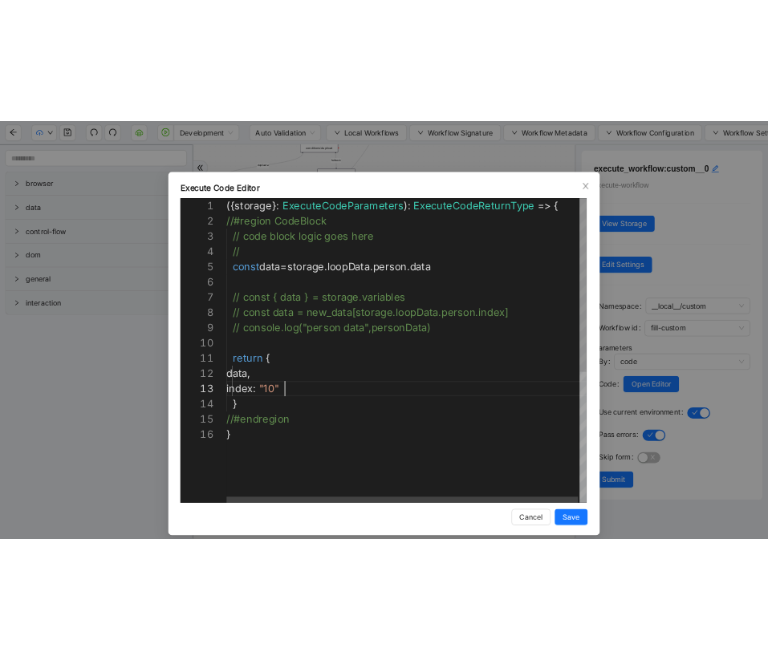
scroll to position [48, 92]
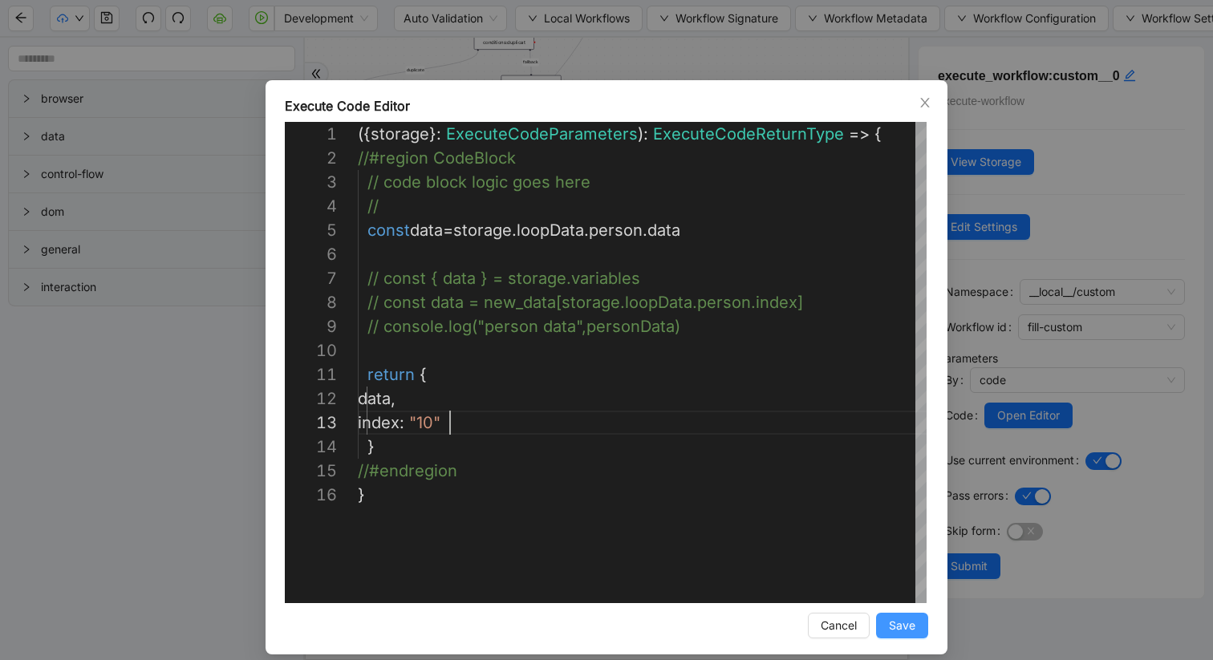
type textarea "**********"
click at [911, 622] on span "Save" at bounding box center [902, 626] width 26 height 18
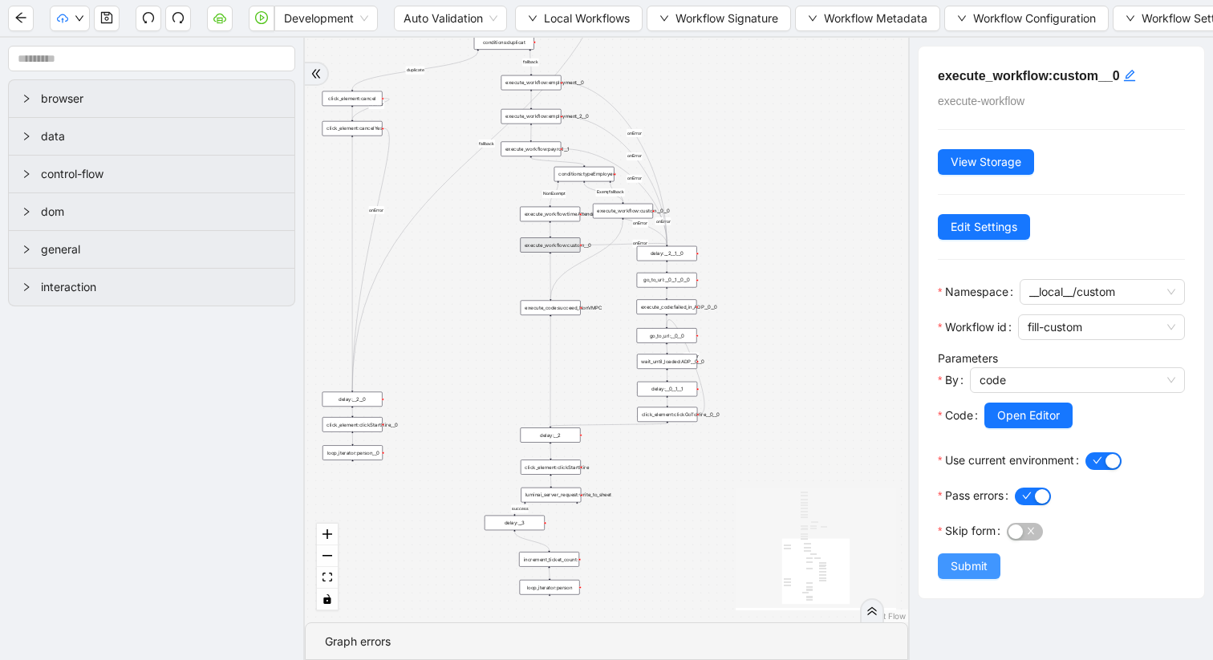
click at [974, 570] on span "Submit" at bounding box center [969, 567] width 37 height 18
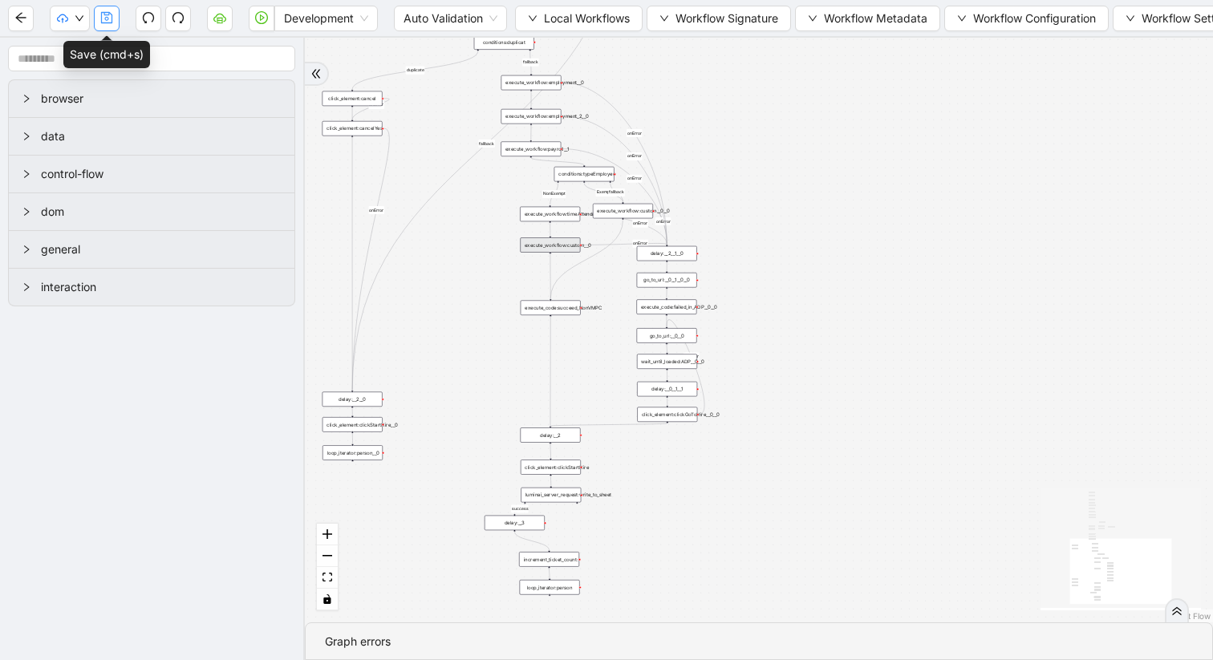
click at [103, 18] on icon "save" at bounding box center [106, 17] width 13 height 13
click at [96, 50] on span "Dev: Update Needed" at bounding box center [121, 50] width 116 height 18
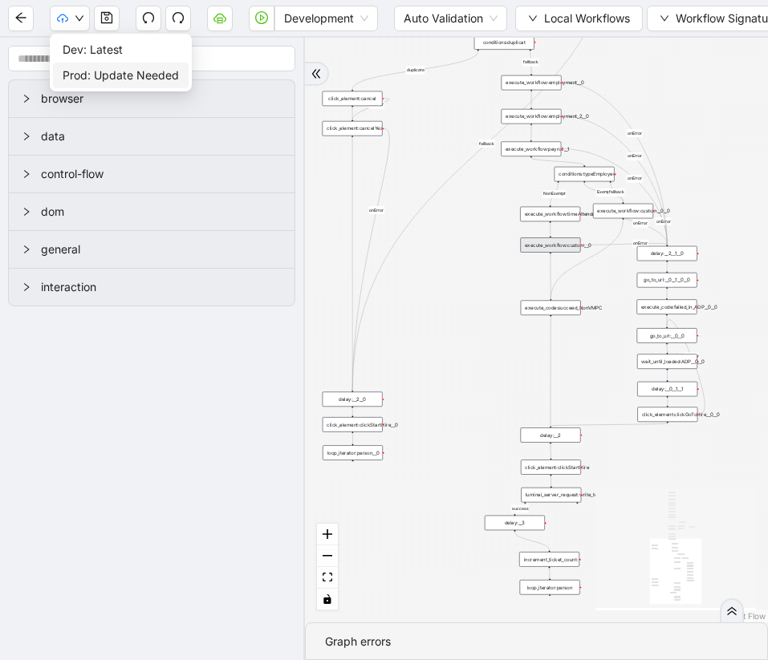
click at [104, 72] on span "Prod: Update Needed" at bounding box center [121, 76] width 116 height 18
